Goal: Task Accomplishment & Management: Manage account settings

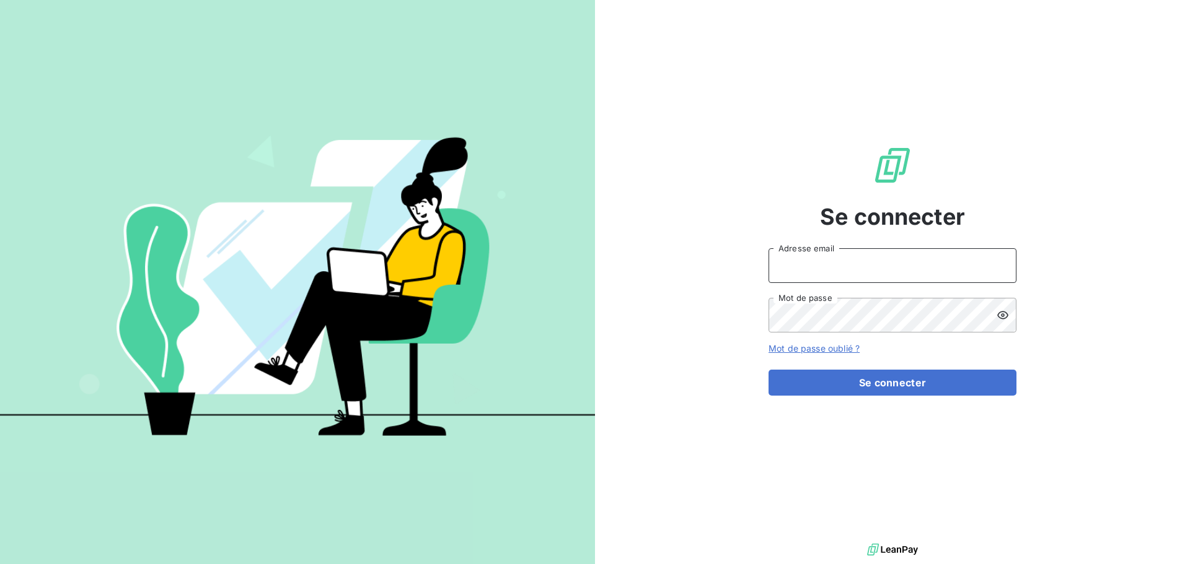
click at [849, 265] on input "Adresse email" at bounding box center [892, 265] width 248 height 35
click at [820, 348] on link "Mot de passe oublié ?" at bounding box center [813, 348] width 91 height 11
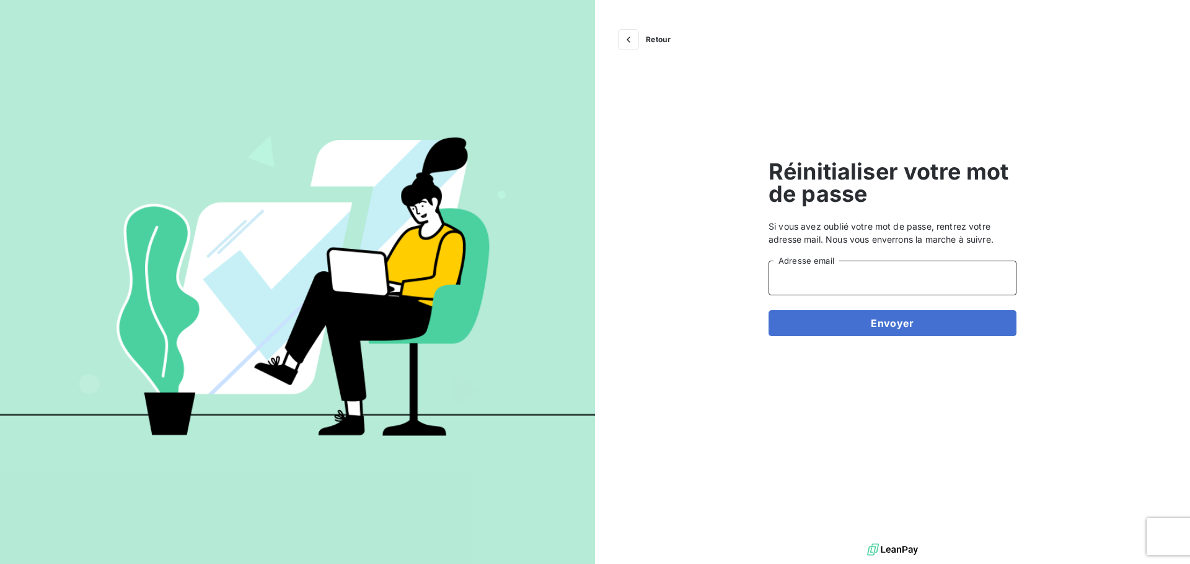
click at [867, 283] on input "Adresse email" at bounding box center [892, 278] width 248 height 35
type input "[EMAIL_ADDRESS][DOMAIN_NAME]"
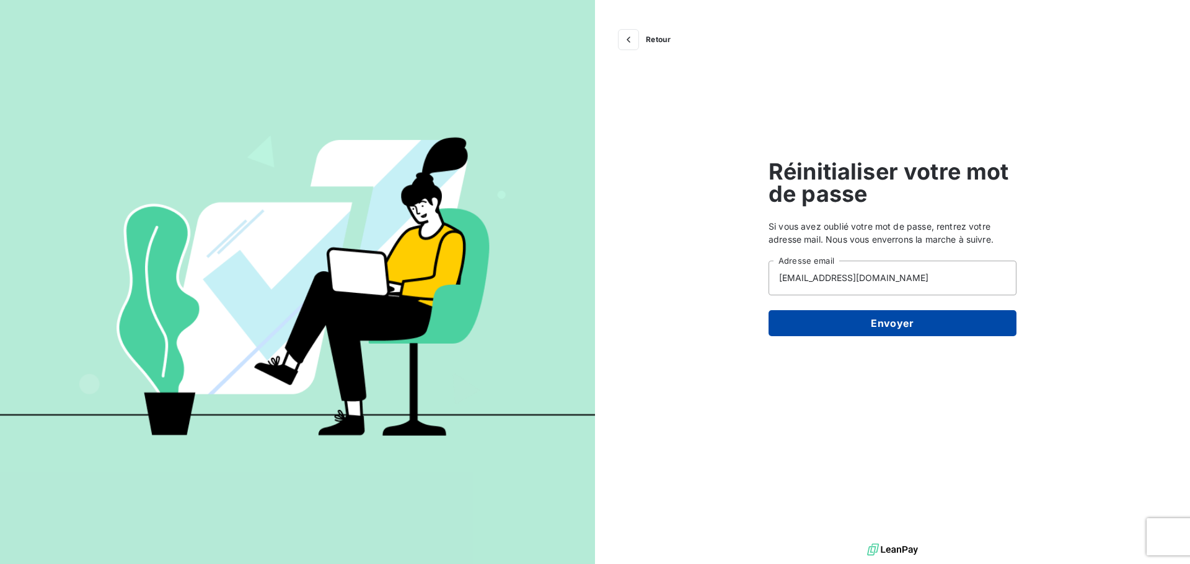
click at [882, 328] on button "Envoyer" at bounding box center [892, 323] width 248 height 26
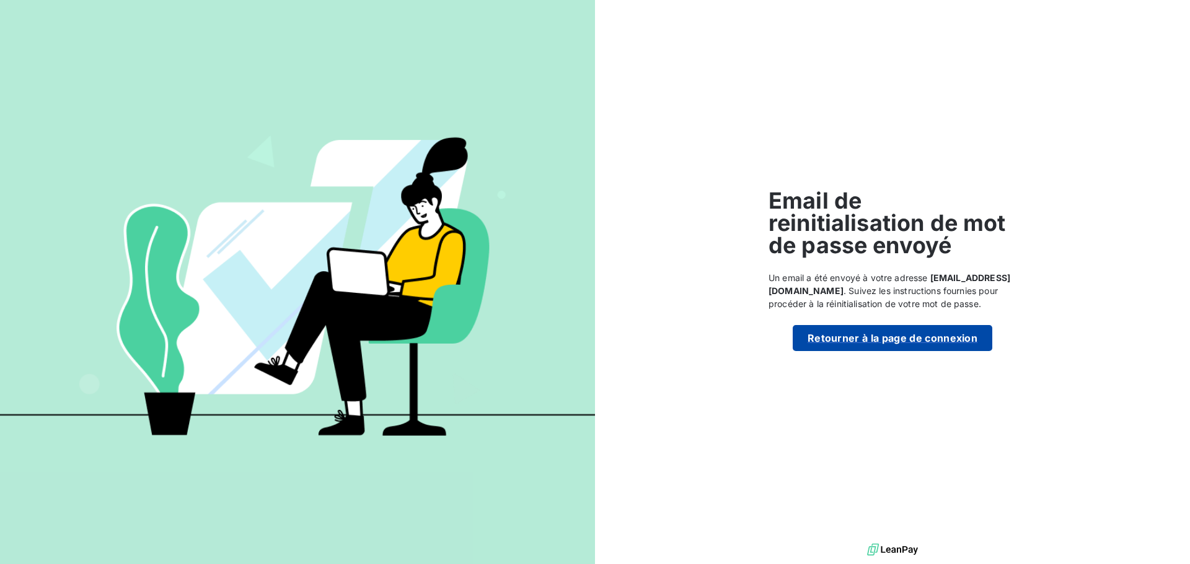
click at [901, 340] on button "Retourner à la page de connexion" at bounding box center [891, 338] width 199 height 26
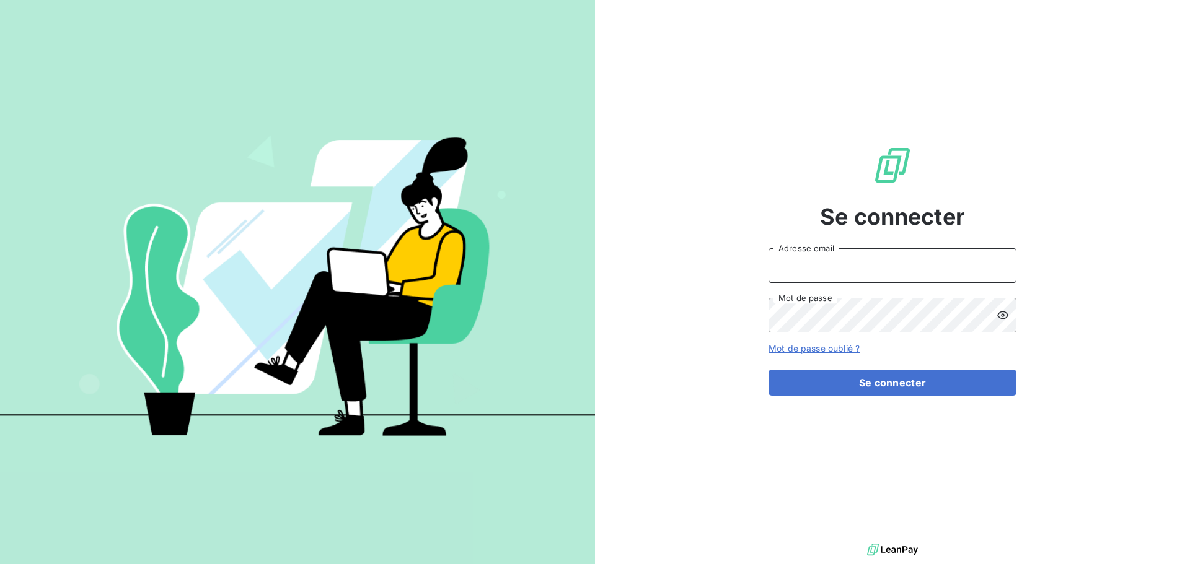
click at [870, 274] on input "Adresse email" at bounding box center [892, 265] width 248 height 35
type input "[EMAIL_ADDRESS][DOMAIN_NAME]"
click at [768, 370] on button "Se connecter" at bounding box center [892, 383] width 248 height 26
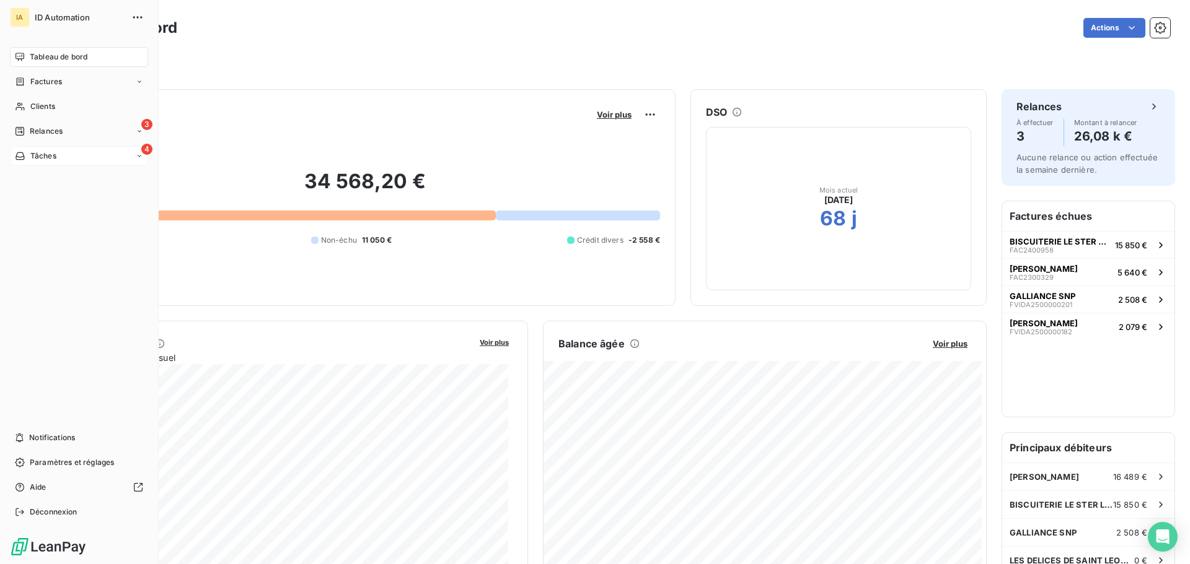
click at [40, 157] on span "Tâches" at bounding box center [43, 156] width 26 height 11
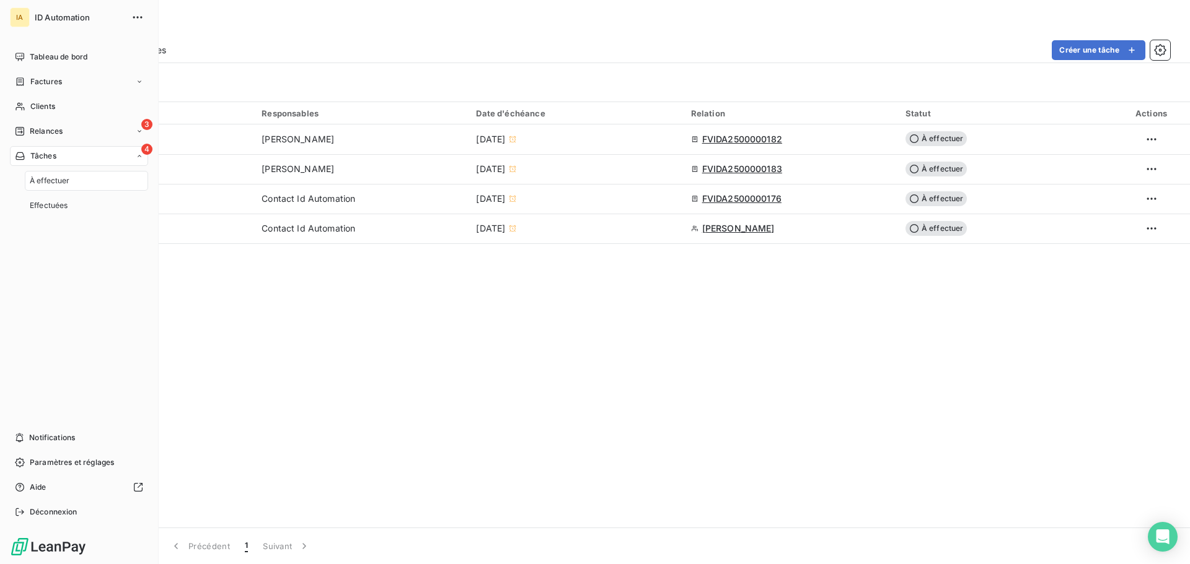
click at [45, 178] on span "À effectuer" at bounding box center [50, 180] width 40 height 11
click at [56, 204] on span "Effectuées" at bounding box center [49, 205] width 38 height 11
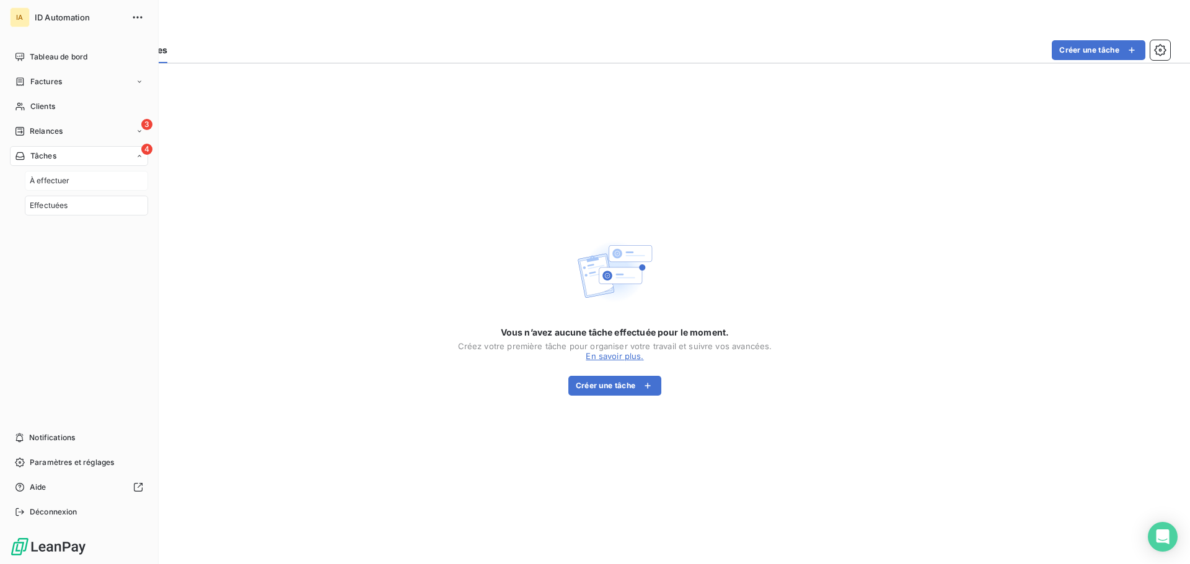
click at [58, 184] on span "À effectuer" at bounding box center [50, 180] width 40 height 11
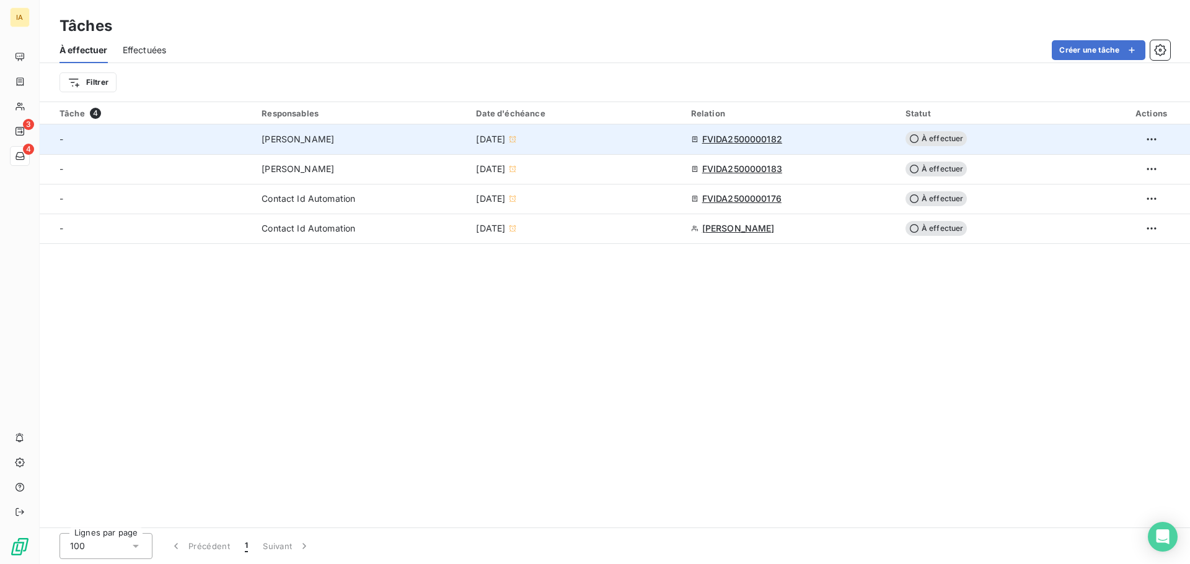
click at [328, 140] on div "[PERSON_NAME]" at bounding box center [360, 139] width 199 height 12
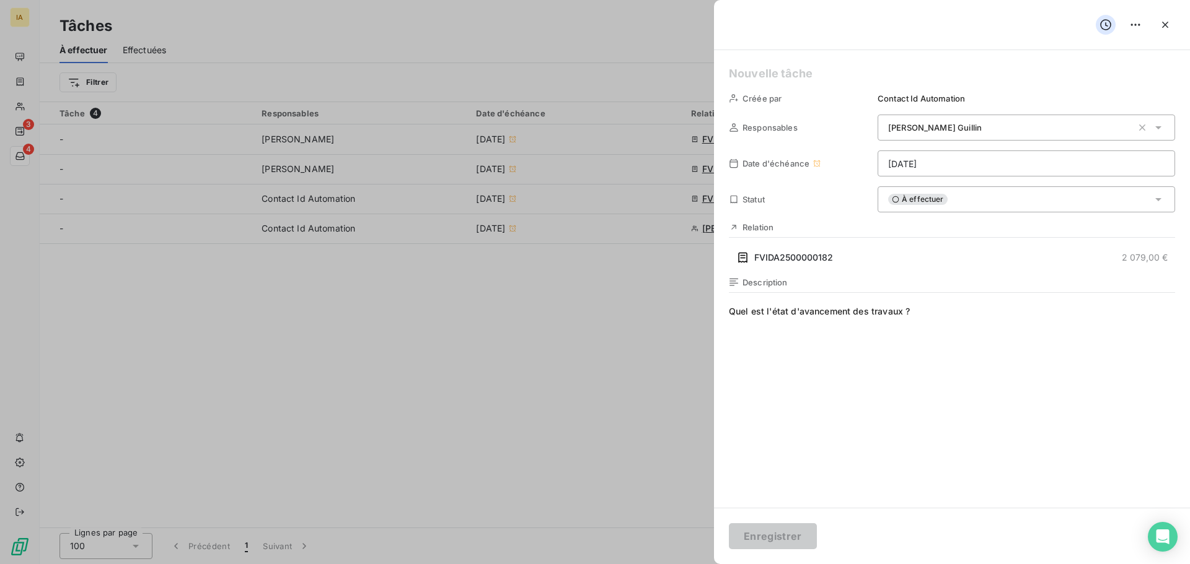
click at [364, 192] on div at bounding box center [595, 282] width 1190 height 564
click at [328, 169] on div at bounding box center [595, 282] width 1190 height 564
click at [1140, 23] on html "IA 3 4 Tâches À effectuer Effectuées Créer une tâche Filtrer Tâche 4 Responsabl…" at bounding box center [595, 282] width 1190 height 564
click at [1168, 28] on html "IA 3 4 Tâches À effectuer Effectuées Créer une tâche Filtrer Tâche 4 Responsabl…" at bounding box center [595, 282] width 1190 height 564
click at [1169, 20] on icon "button" at bounding box center [1165, 25] width 12 height 12
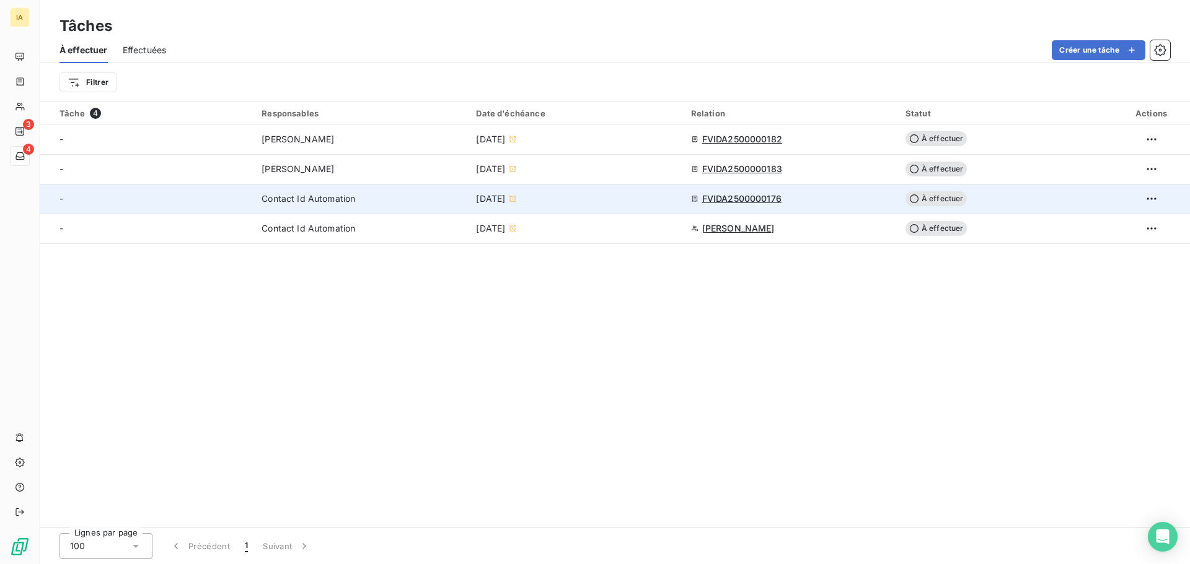
click at [307, 201] on span "Contact Id Automation" at bounding box center [308, 199] width 94 height 12
type input "10/10/2025"
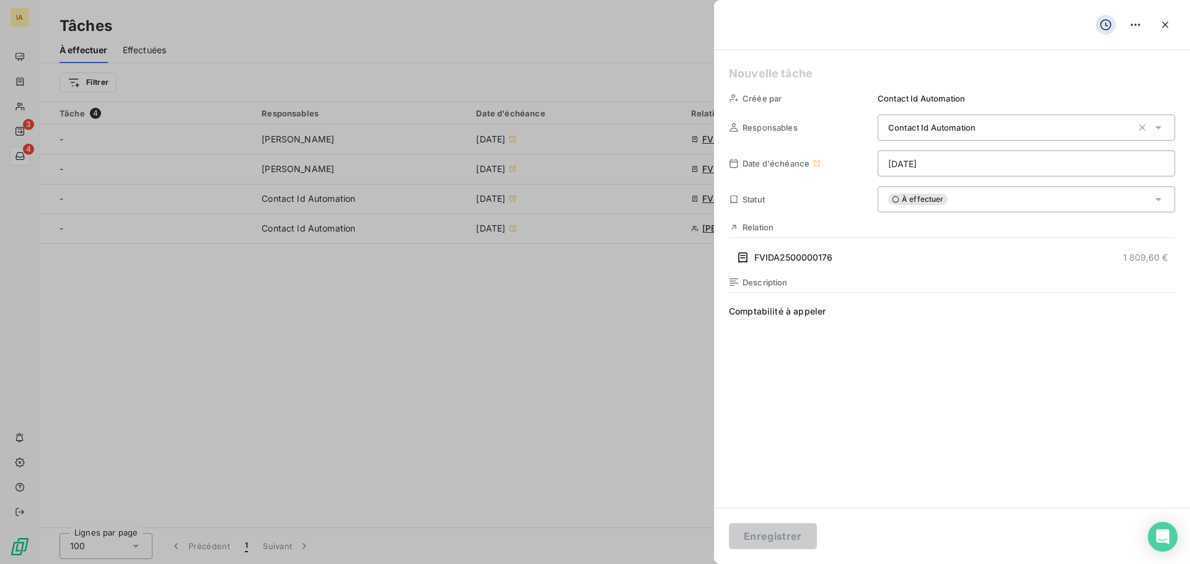
click at [550, 336] on div at bounding box center [595, 282] width 1190 height 564
click at [1159, 25] on icon "button" at bounding box center [1165, 25] width 12 height 12
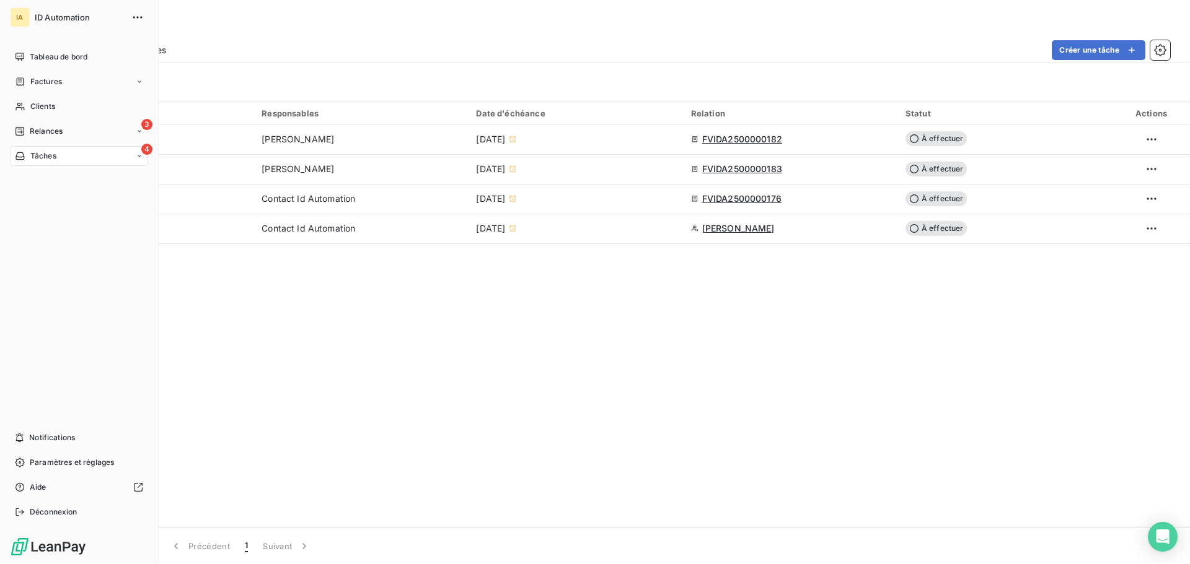
click at [138, 159] on icon at bounding box center [139, 155] width 7 height 7
click at [125, 130] on div "3 Relances" at bounding box center [79, 131] width 138 height 20
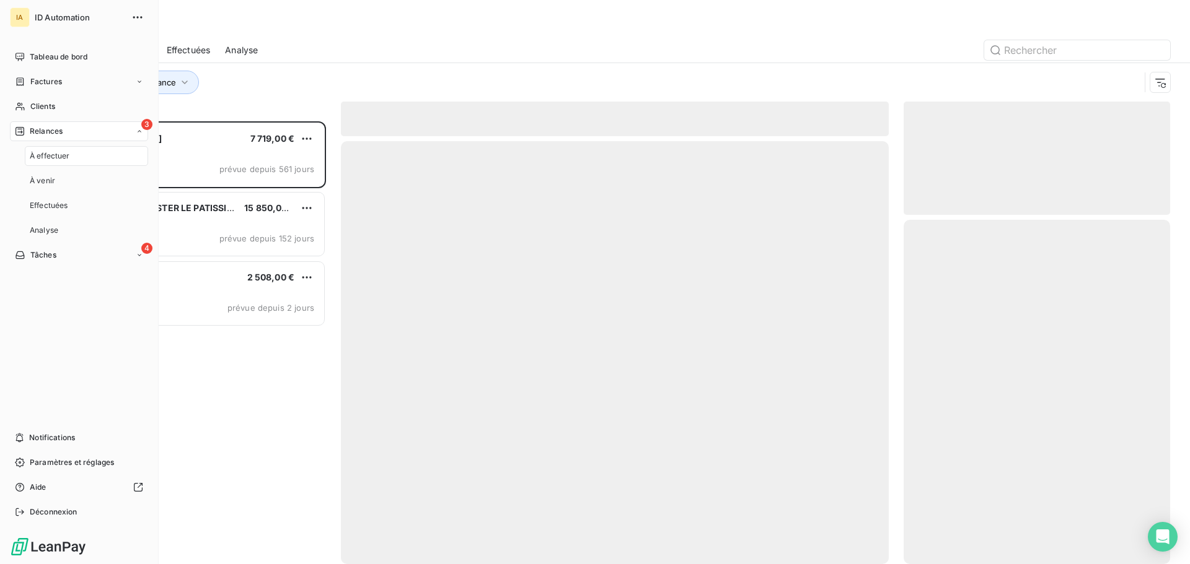
scroll to position [434, 257]
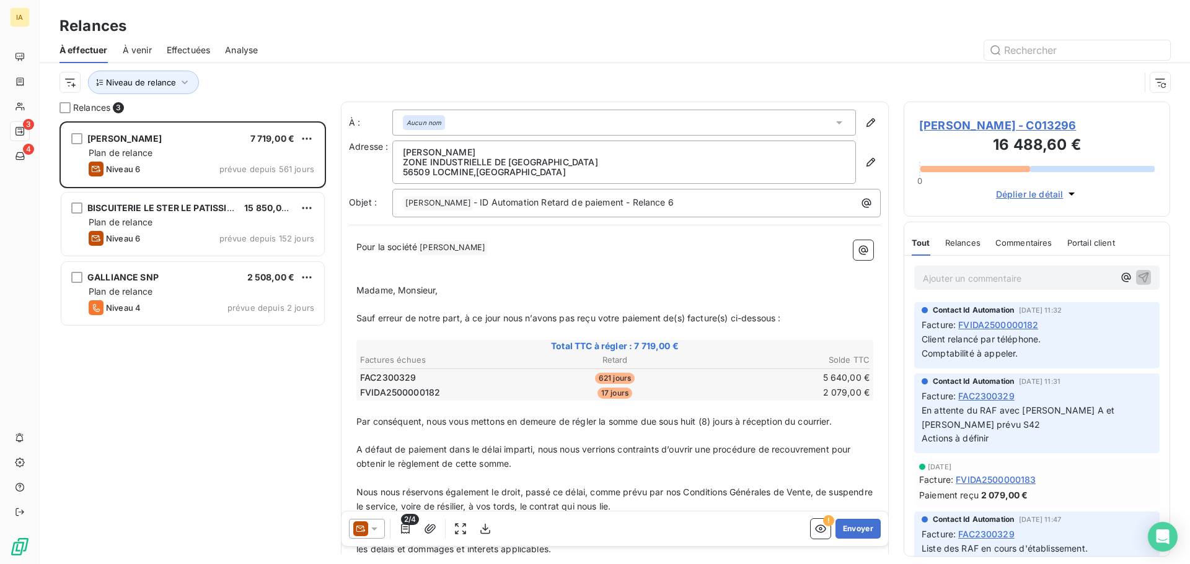
click at [259, 426] on div "[PERSON_NAME] 7 719,00 € Plan de relance Niveau 6 prévue depuis 561 jours BISCU…" at bounding box center [192, 342] width 266 height 443
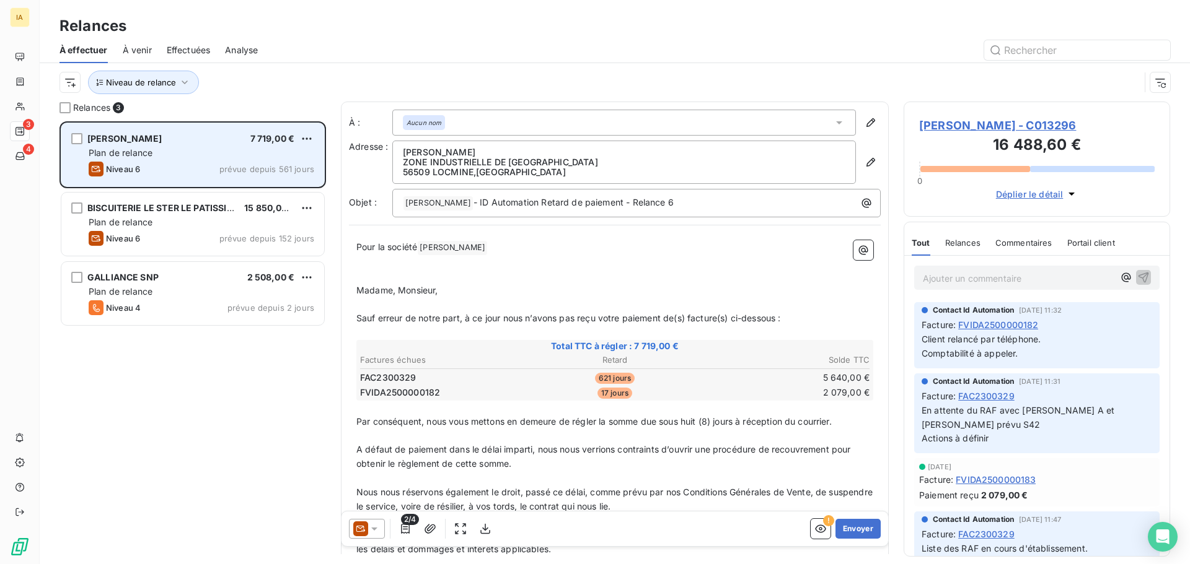
click at [154, 152] on div "Plan de relance" at bounding box center [202, 153] width 226 height 12
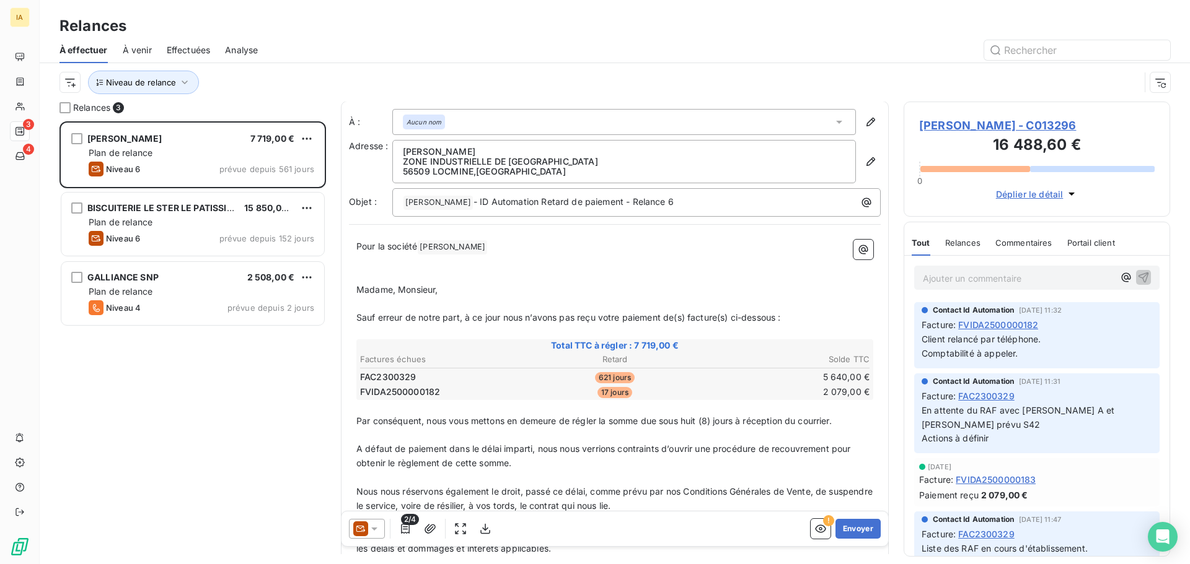
scroll to position [0, 0]
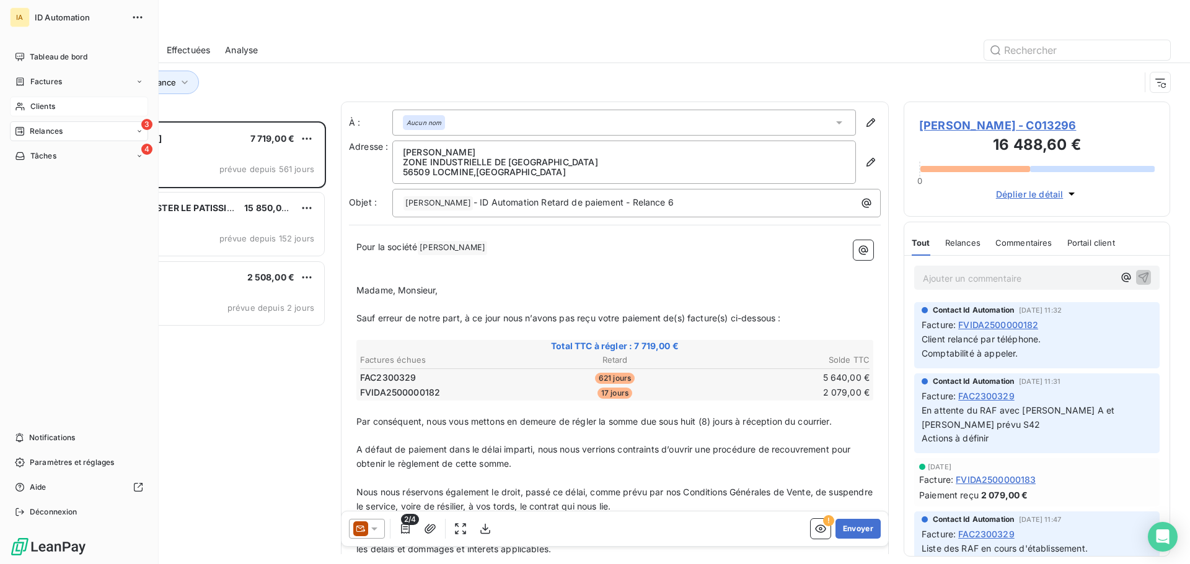
click at [51, 107] on span "Clients" at bounding box center [42, 106] width 25 height 11
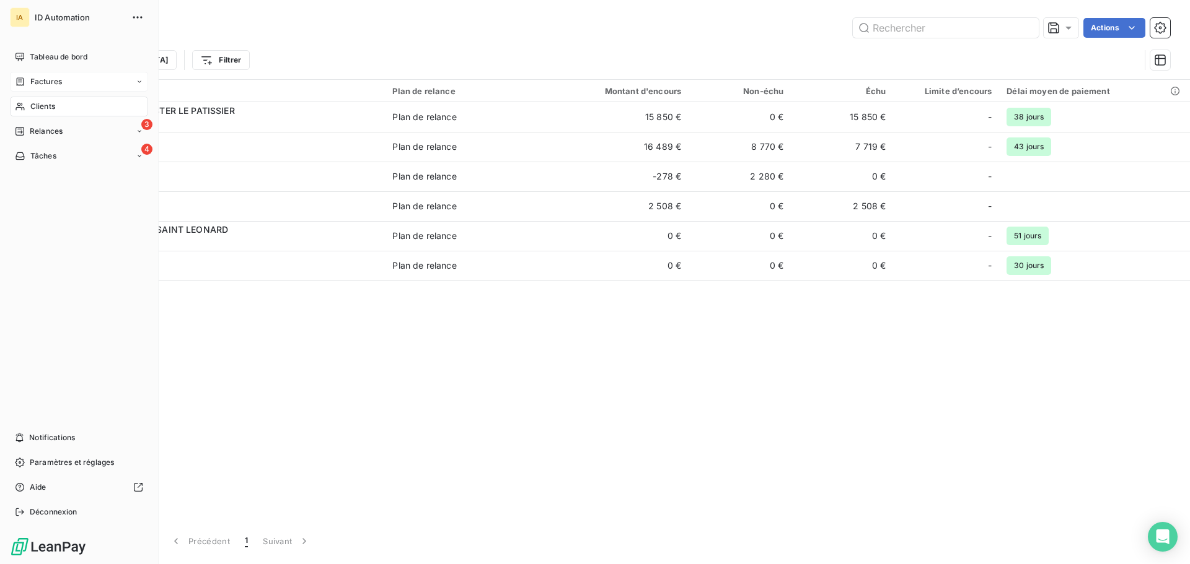
click at [32, 81] on span "Factures" at bounding box center [46, 81] width 32 height 11
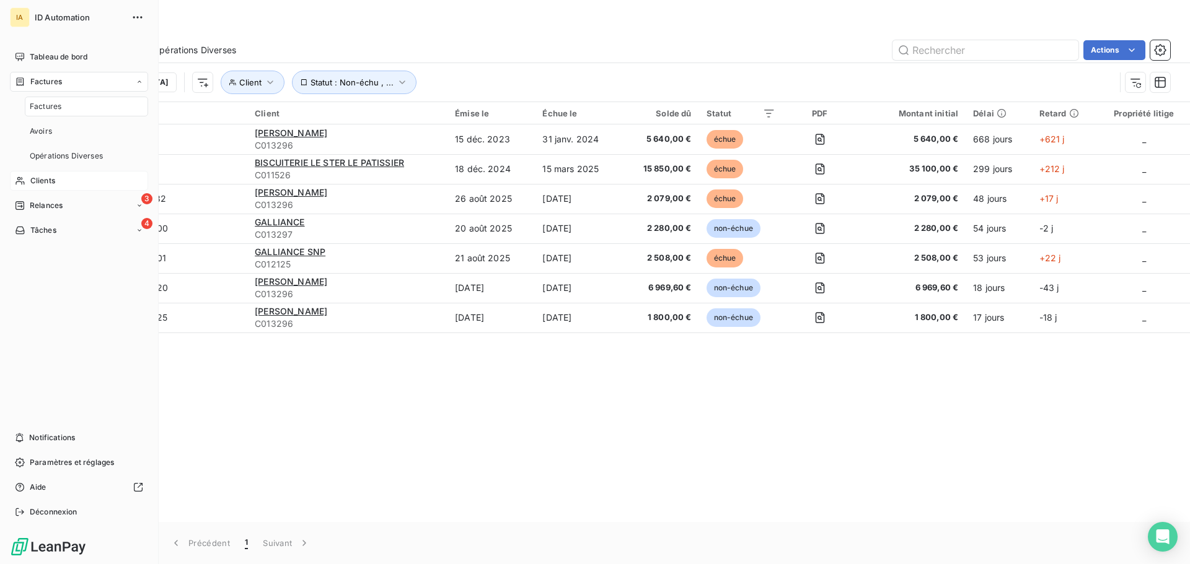
click at [45, 104] on span "Factures" at bounding box center [46, 106] width 32 height 11
click at [55, 134] on span "Relances" at bounding box center [46, 131] width 33 height 11
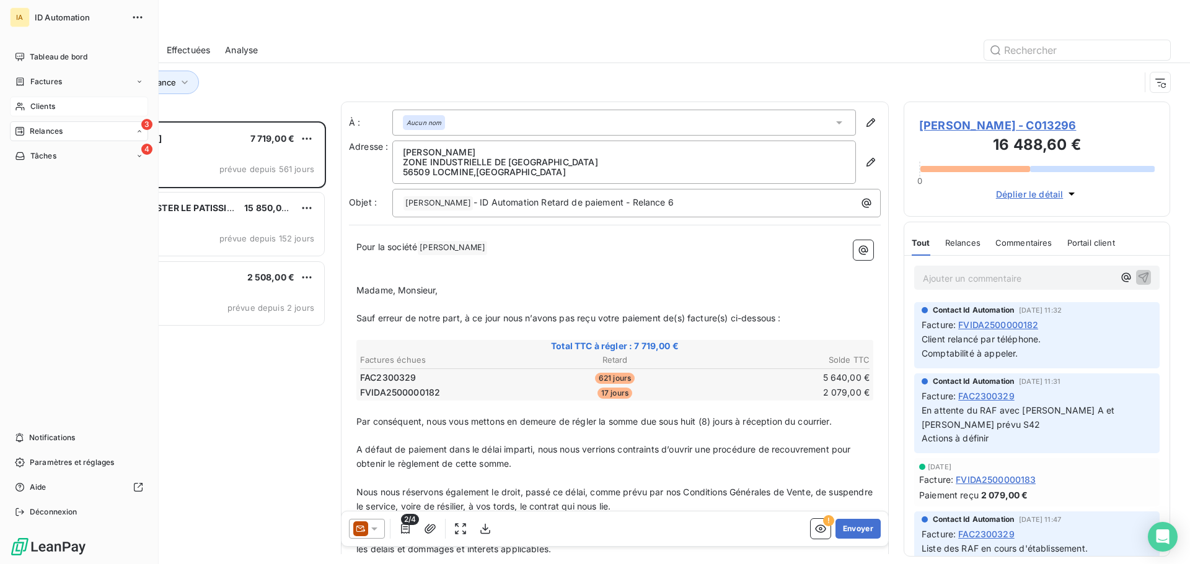
scroll to position [434, 257]
click at [67, 233] on div "Analyse" at bounding box center [86, 231] width 123 height 20
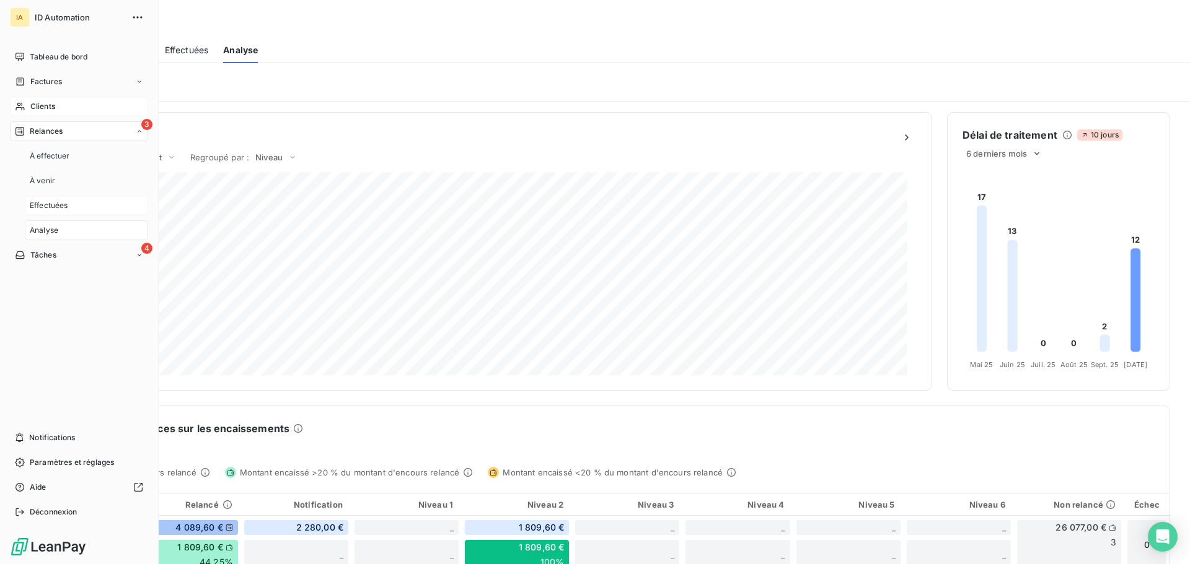
click at [63, 205] on span "Effectuées" at bounding box center [49, 205] width 38 height 11
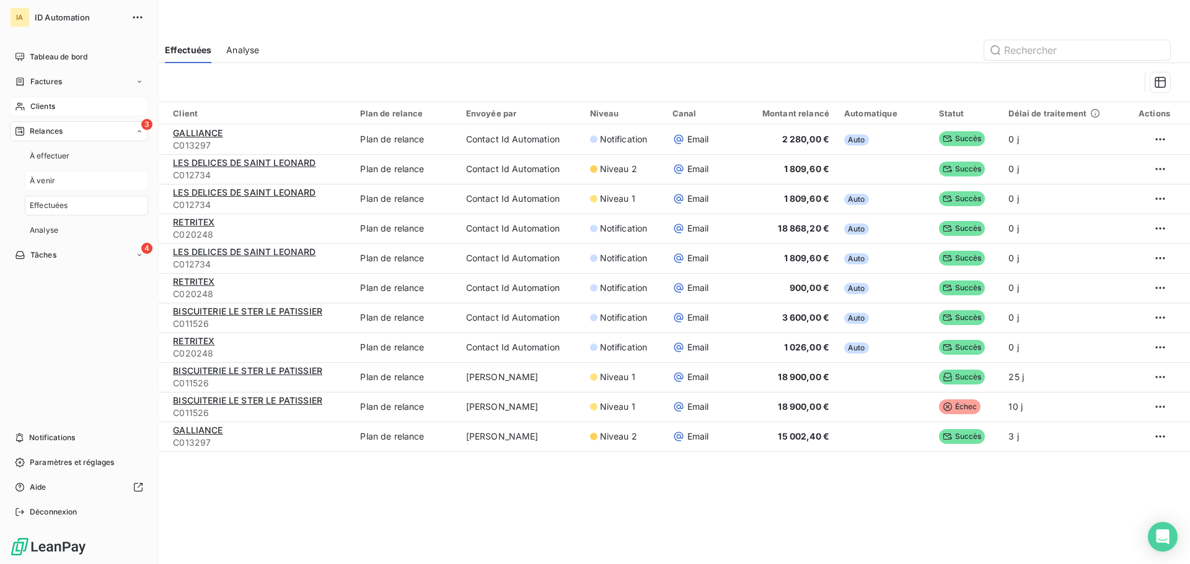
click at [59, 178] on div "À venir" at bounding box center [86, 181] width 123 height 20
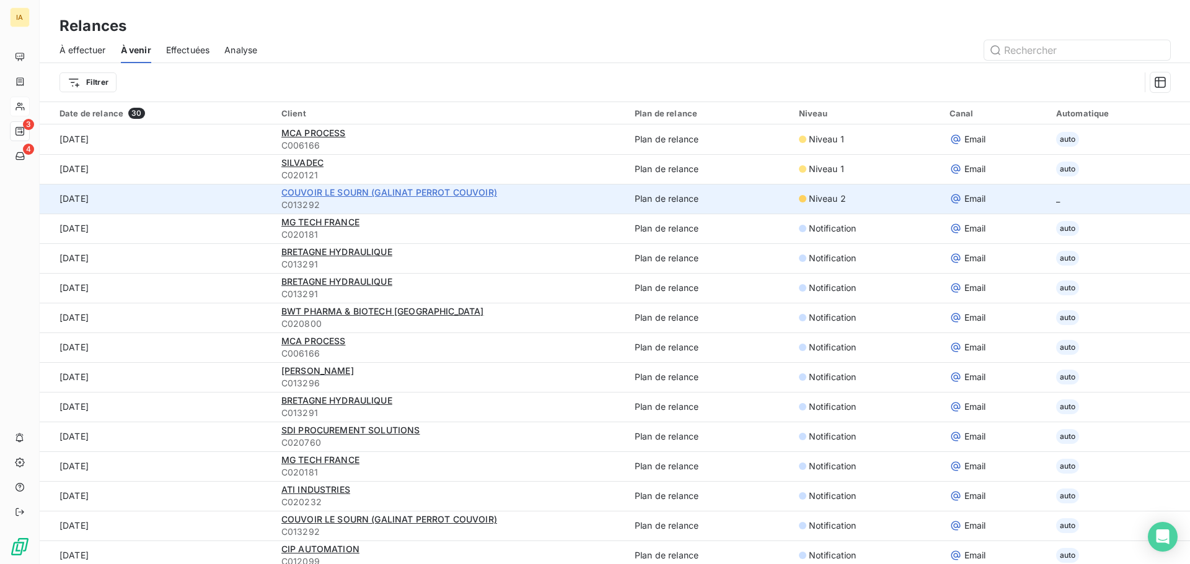
click at [355, 195] on span "COUVOIR LE SOURN (GALINAT PERROT COUVOIR)" at bounding box center [389, 192] width 216 height 11
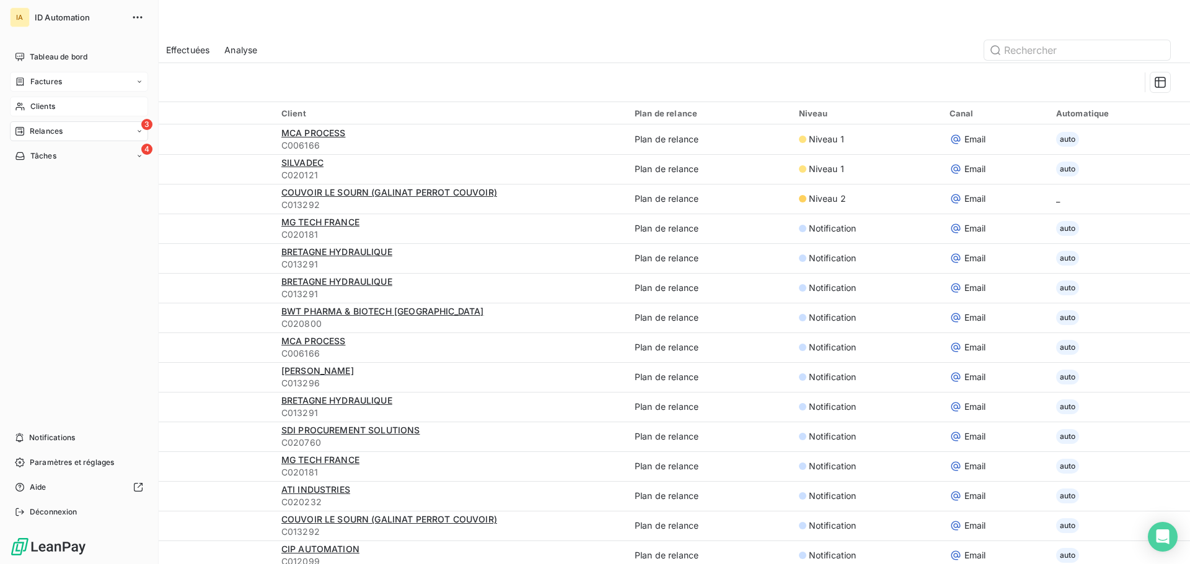
click at [137, 85] on icon at bounding box center [139, 81] width 7 height 7
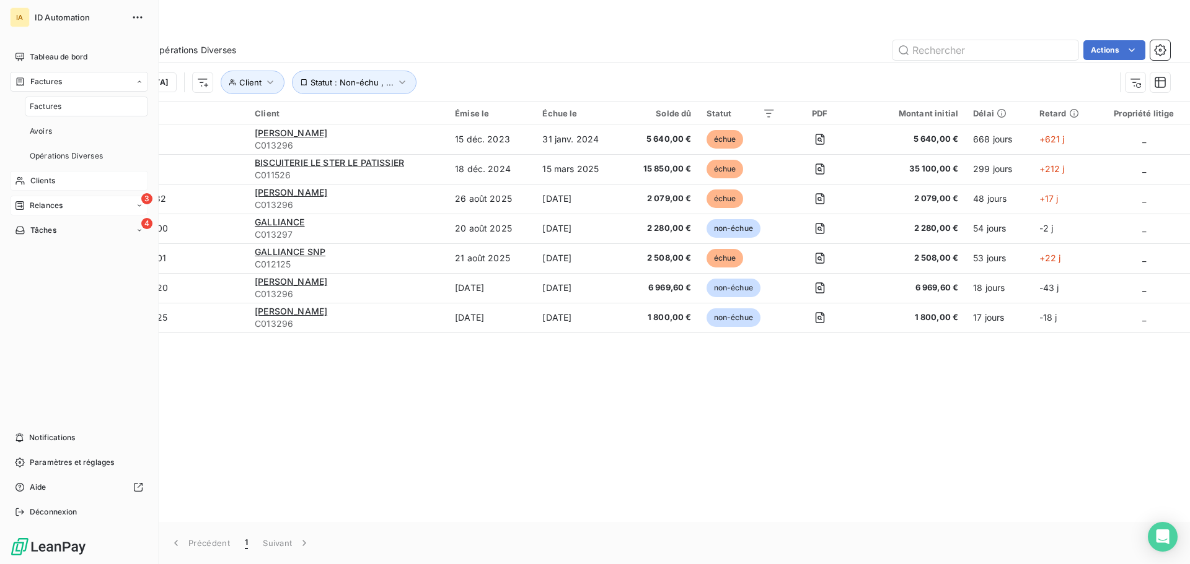
click at [136, 208] on icon at bounding box center [139, 205] width 7 height 7
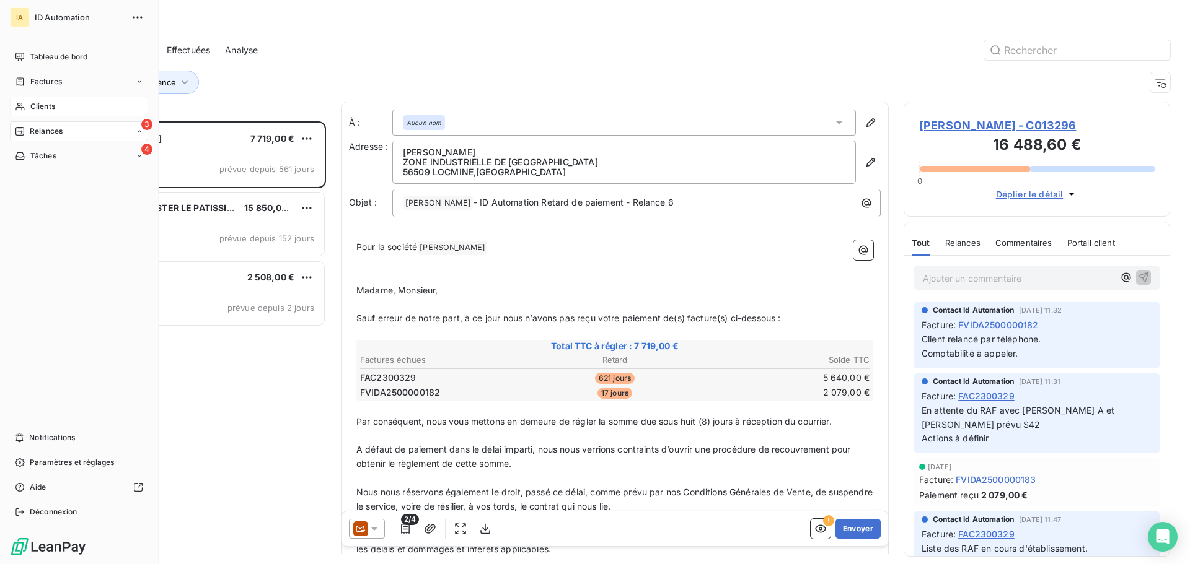
scroll to position [434, 257]
click at [50, 108] on span "Clients" at bounding box center [42, 106] width 25 height 11
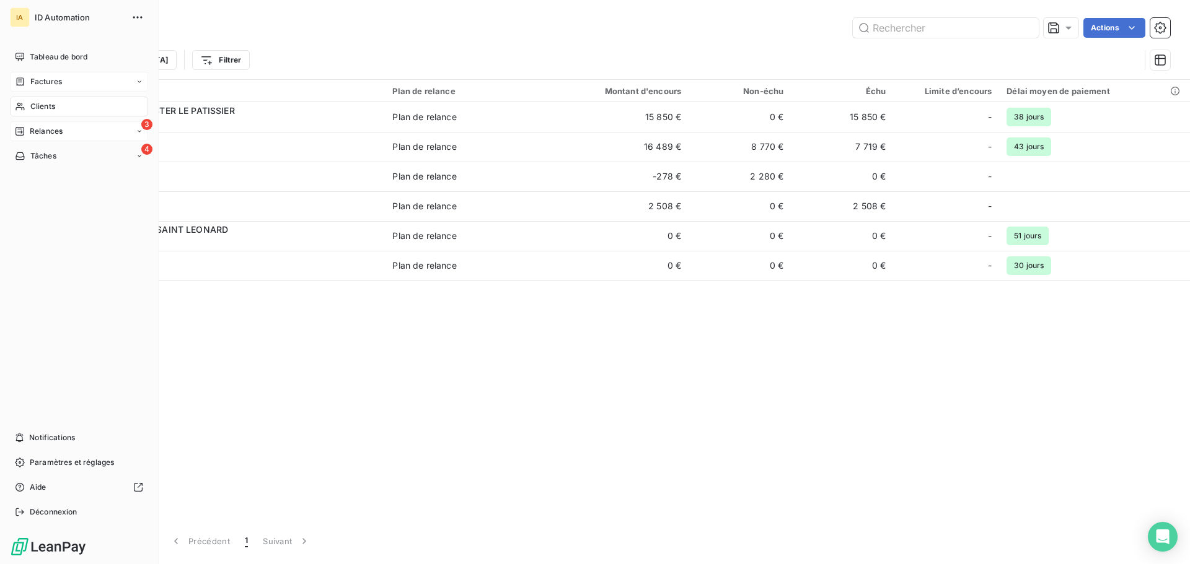
click at [74, 85] on div "Factures" at bounding box center [79, 82] width 138 height 20
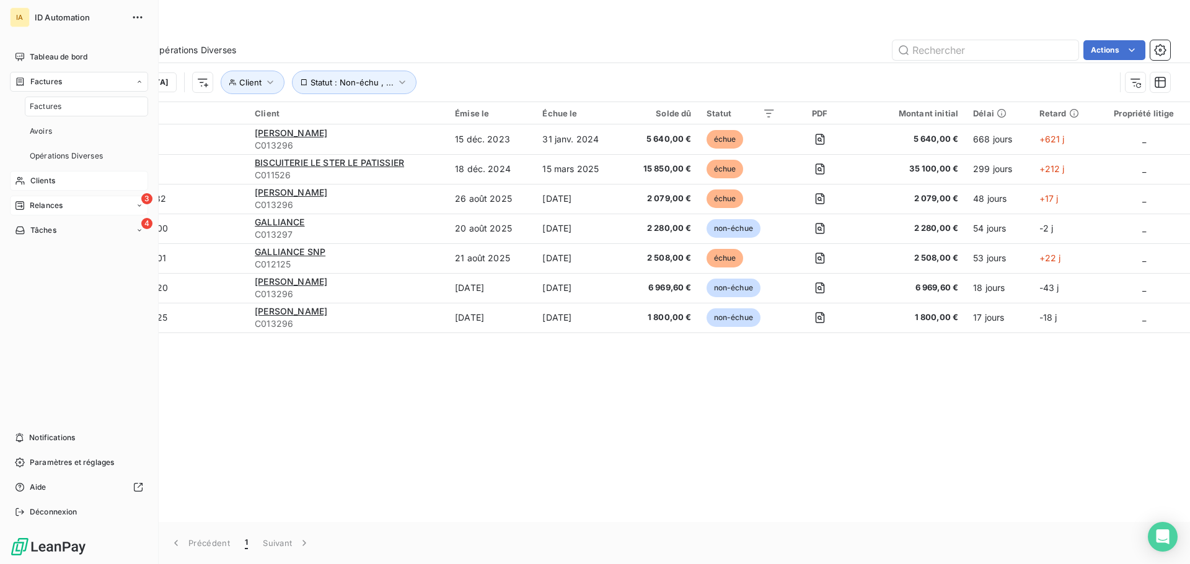
click at [77, 205] on div "3 Relances" at bounding box center [79, 206] width 138 height 20
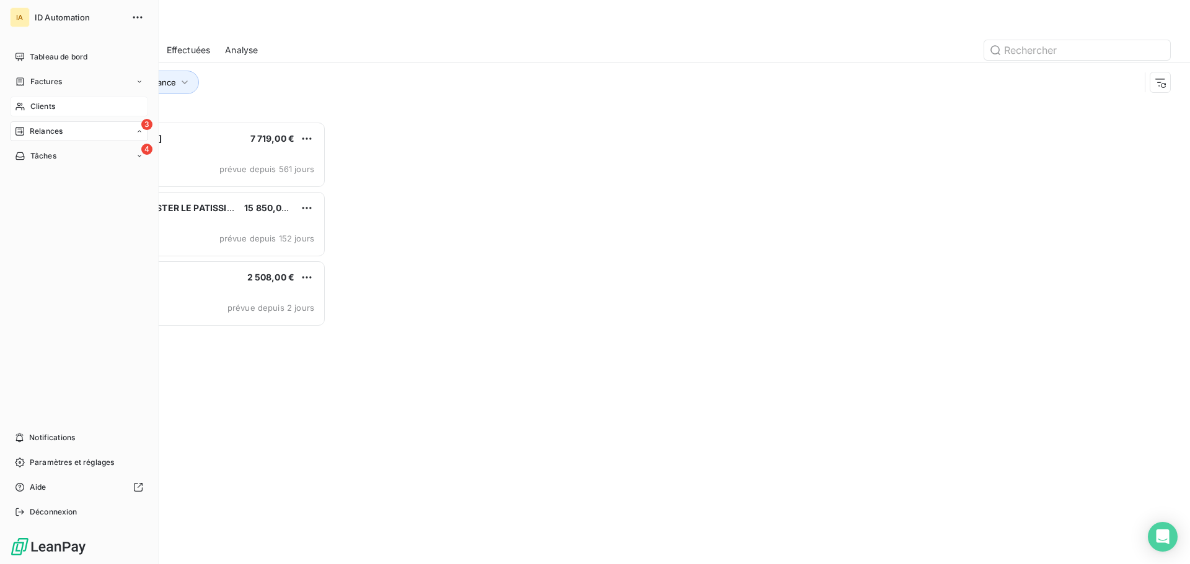
scroll to position [434, 257]
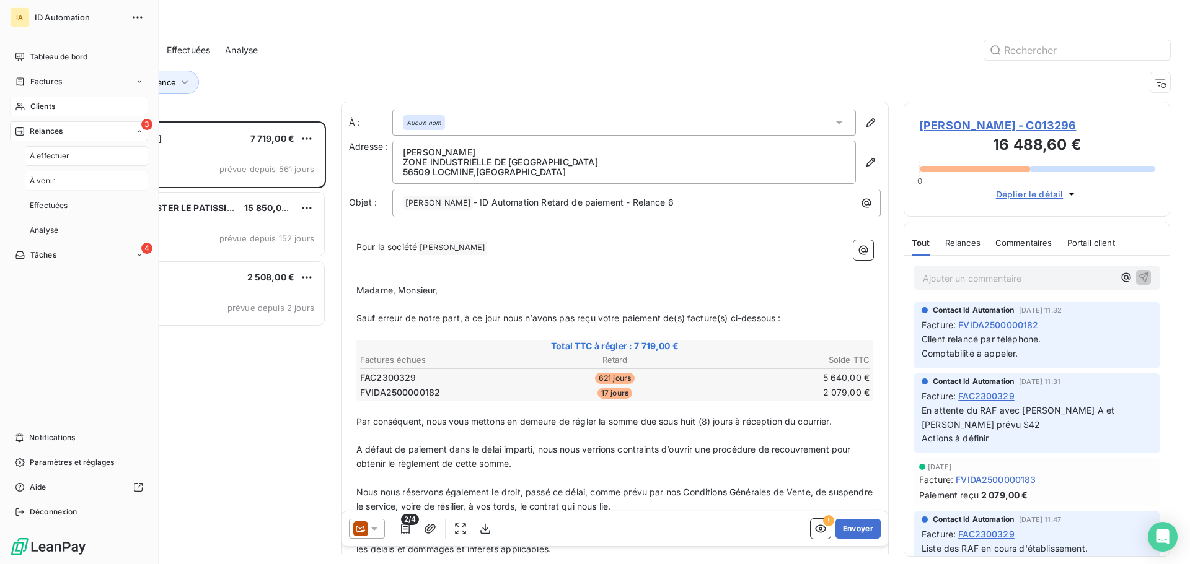
click at [76, 183] on div "À venir" at bounding box center [86, 181] width 123 height 20
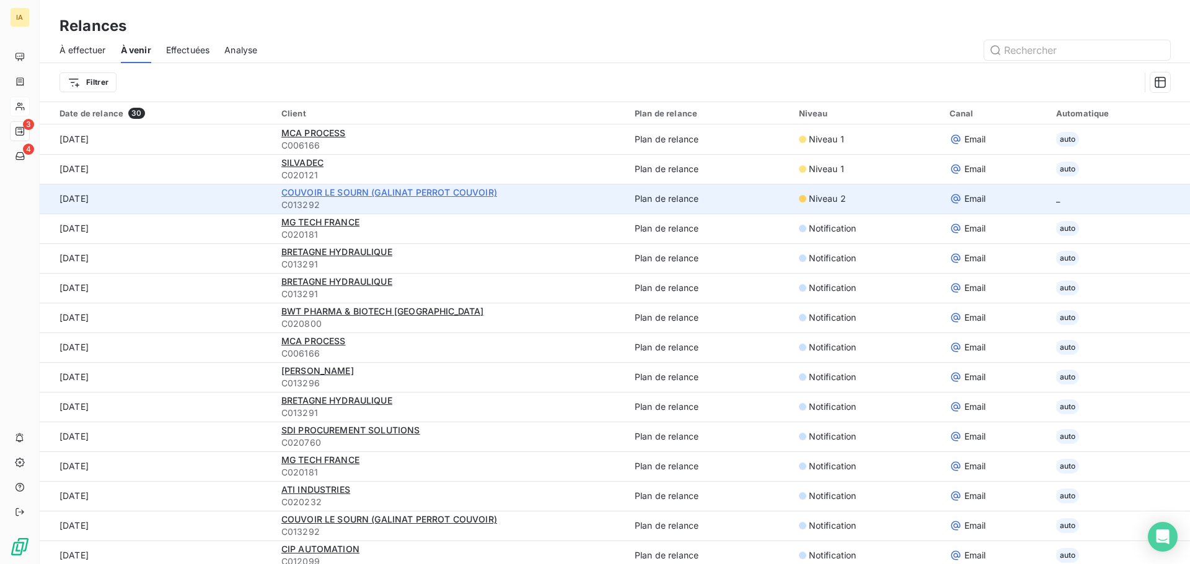
click at [437, 192] on span "COUVOIR LE SOURN (GALINAT PERROT COUVOIR)" at bounding box center [389, 192] width 216 height 11
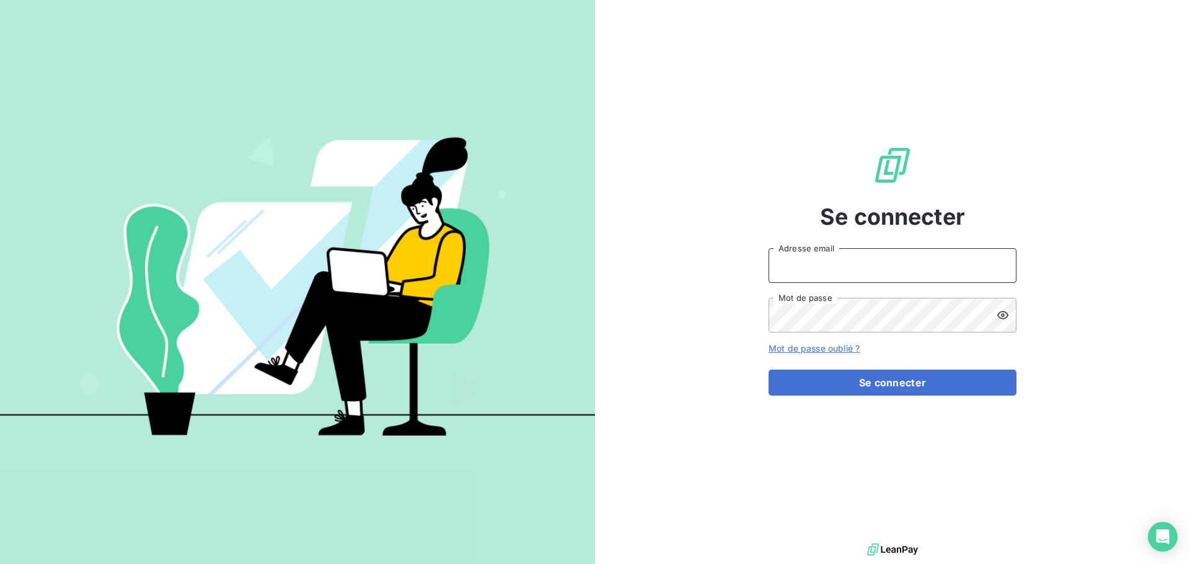
click at [828, 266] on input "Adresse email" at bounding box center [892, 265] width 248 height 35
type input "[EMAIL_ADDRESS][DOMAIN_NAME]"
click at [768, 370] on button "Se connecter" at bounding box center [892, 383] width 248 height 26
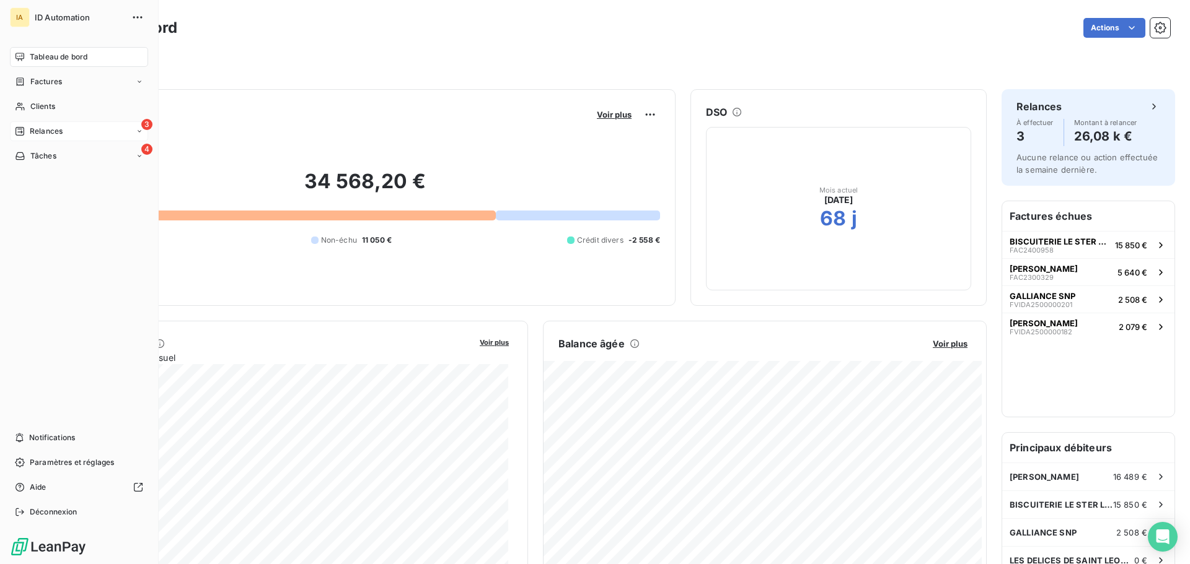
click at [45, 129] on span "Relances" at bounding box center [46, 131] width 33 height 11
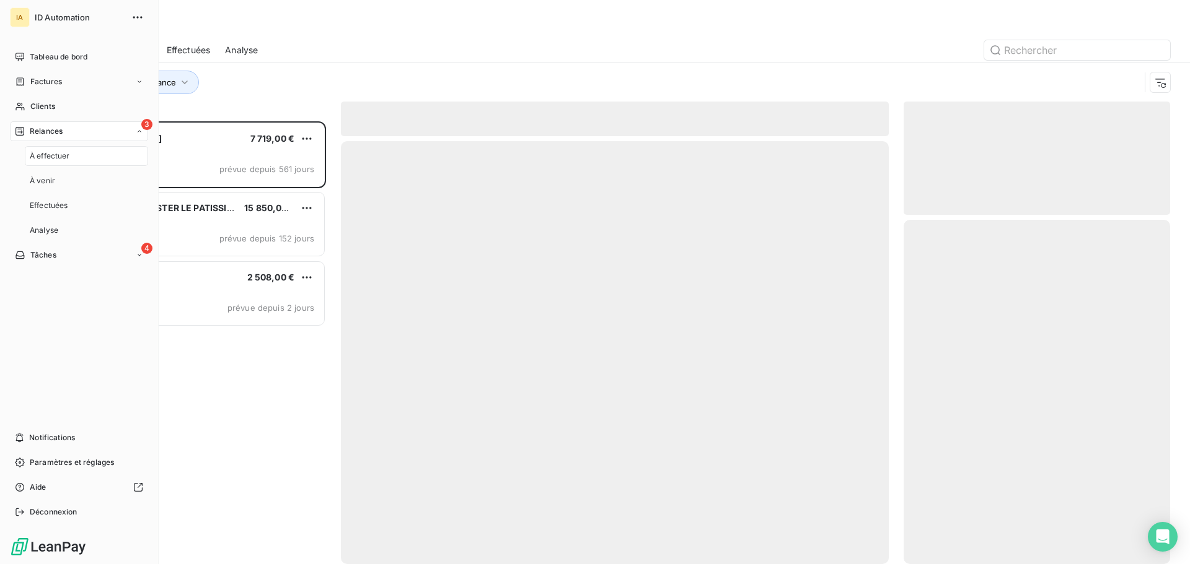
scroll to position [434, 257]
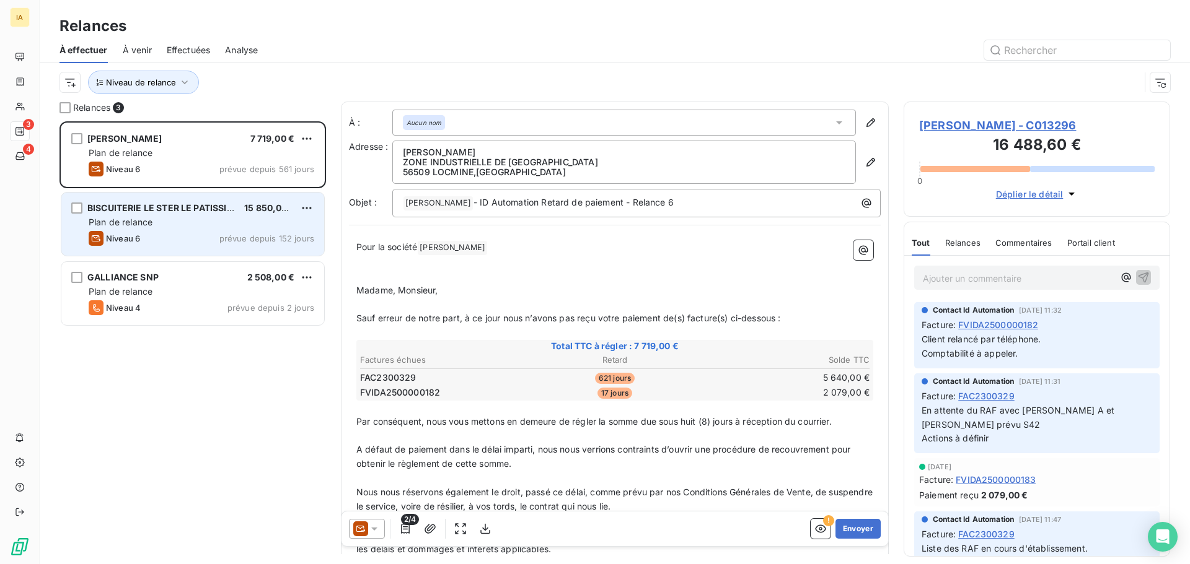
click at [157, 221] on div "Plan de relance" at bounding box center [202, 222] width 226 height 12
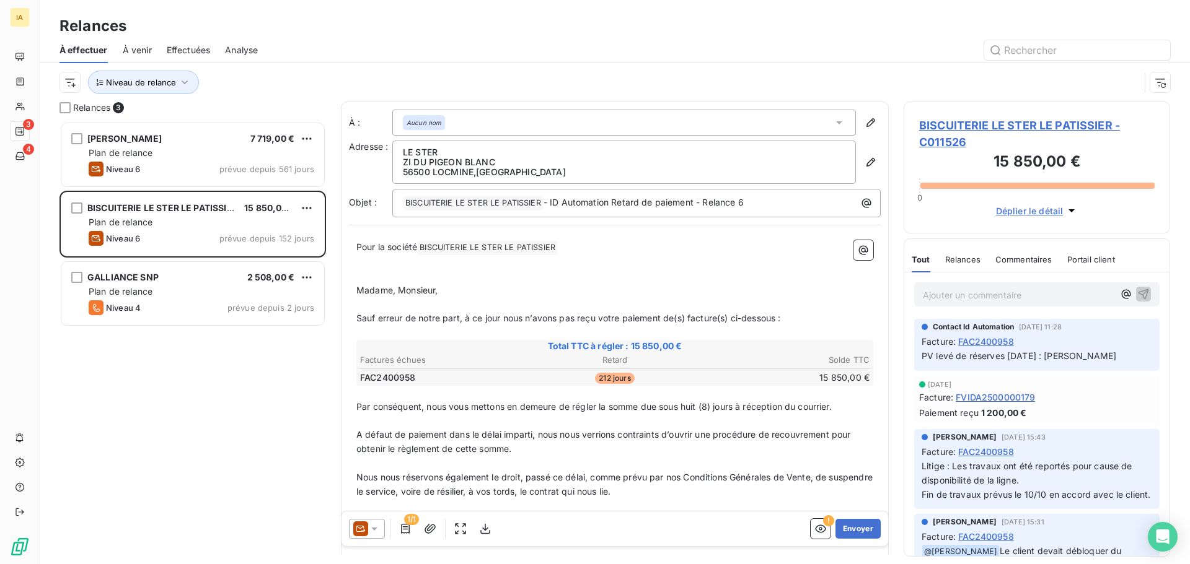
click at [1027, 125] on span "BISCUITERIE LE STER LE PATISSIER - C011526" at bounding box center [1036, 133] width 235 height 33
click at [1002, 341] on span "FAC2400958" at bounding box center [986, 341] width 56 height 13
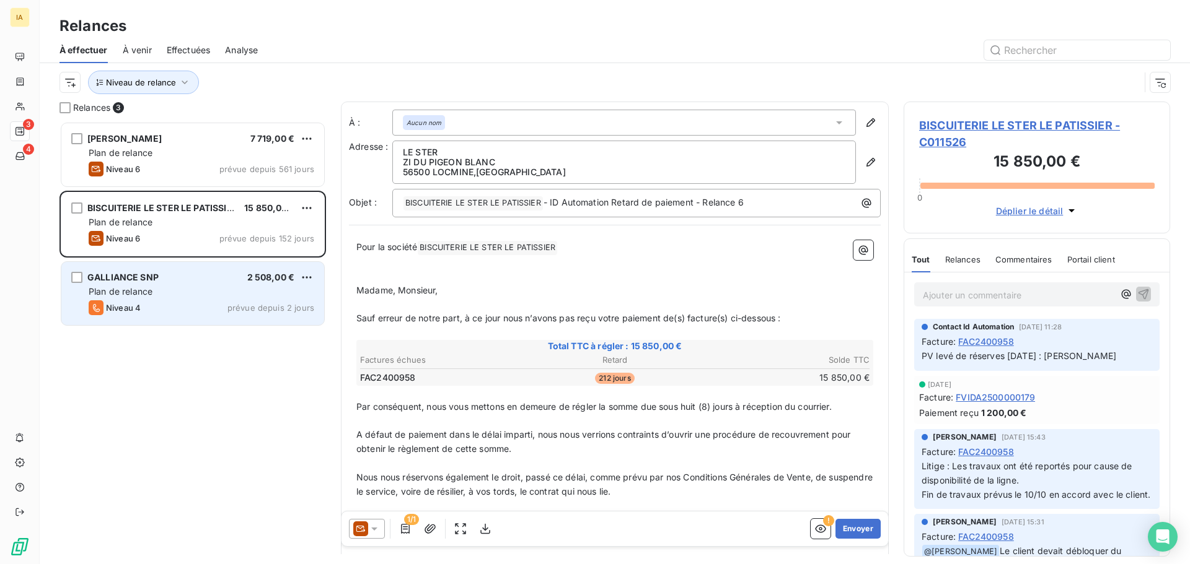
click at [151, 284] on div "GALLIANCE SNP" at bounding box center [122, 277] width 71 height 12
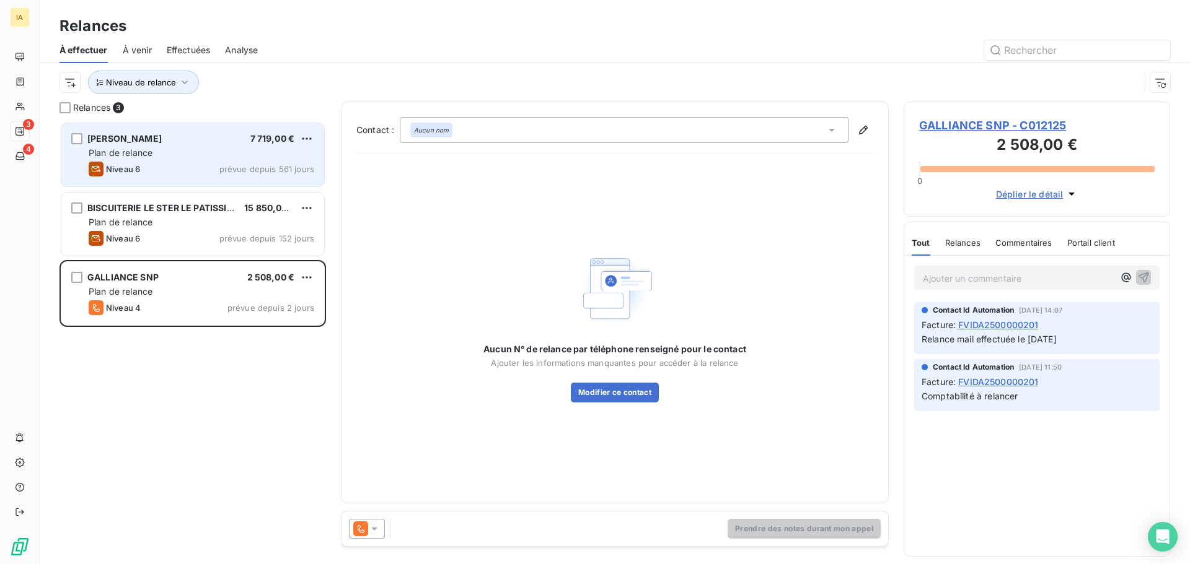
click at [151, 164] on div "Niveau 6 prévue depuis 561 jours" at bounding box center [202, 169] width 226 height 15
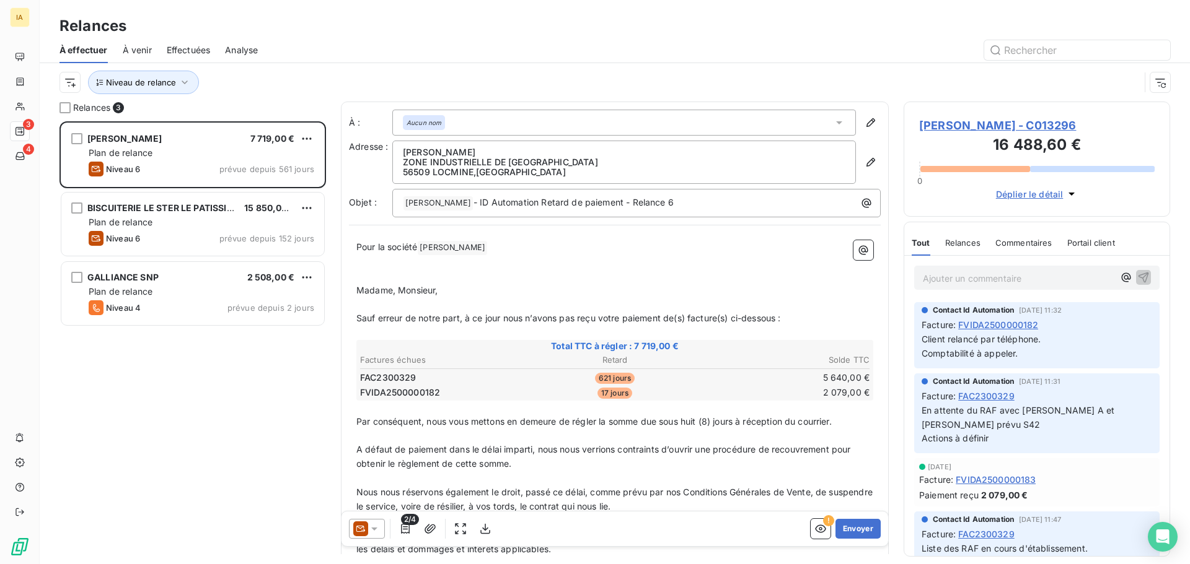
click at [1017, 327] on span "FVIDA2500000182" at bounding box center [998, 324] width 80 height 13
